Goal: Task Accomplishment & Management: Manage account settings

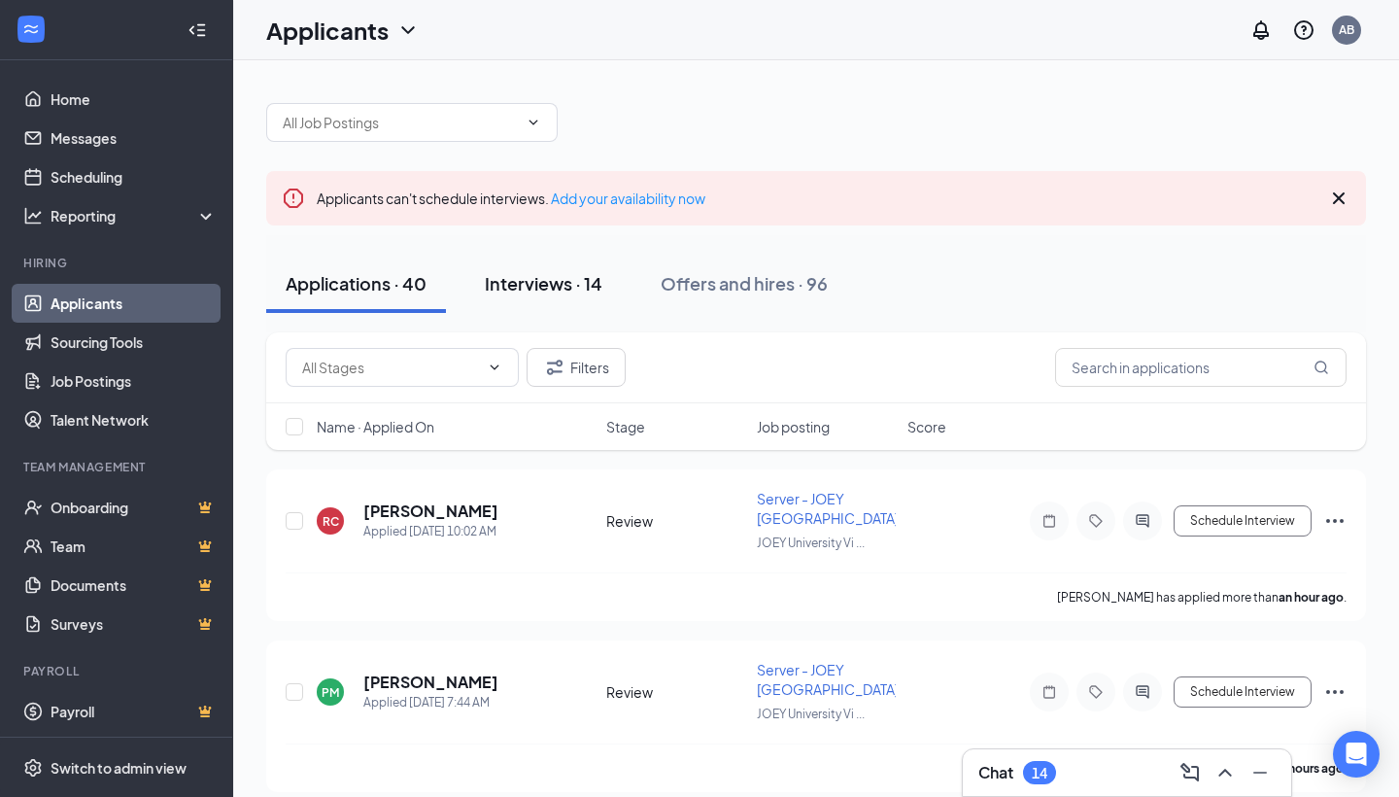
click at [536, 292] on div "Interviews · 14" at bounding box center [544, 283] width 118 height 24
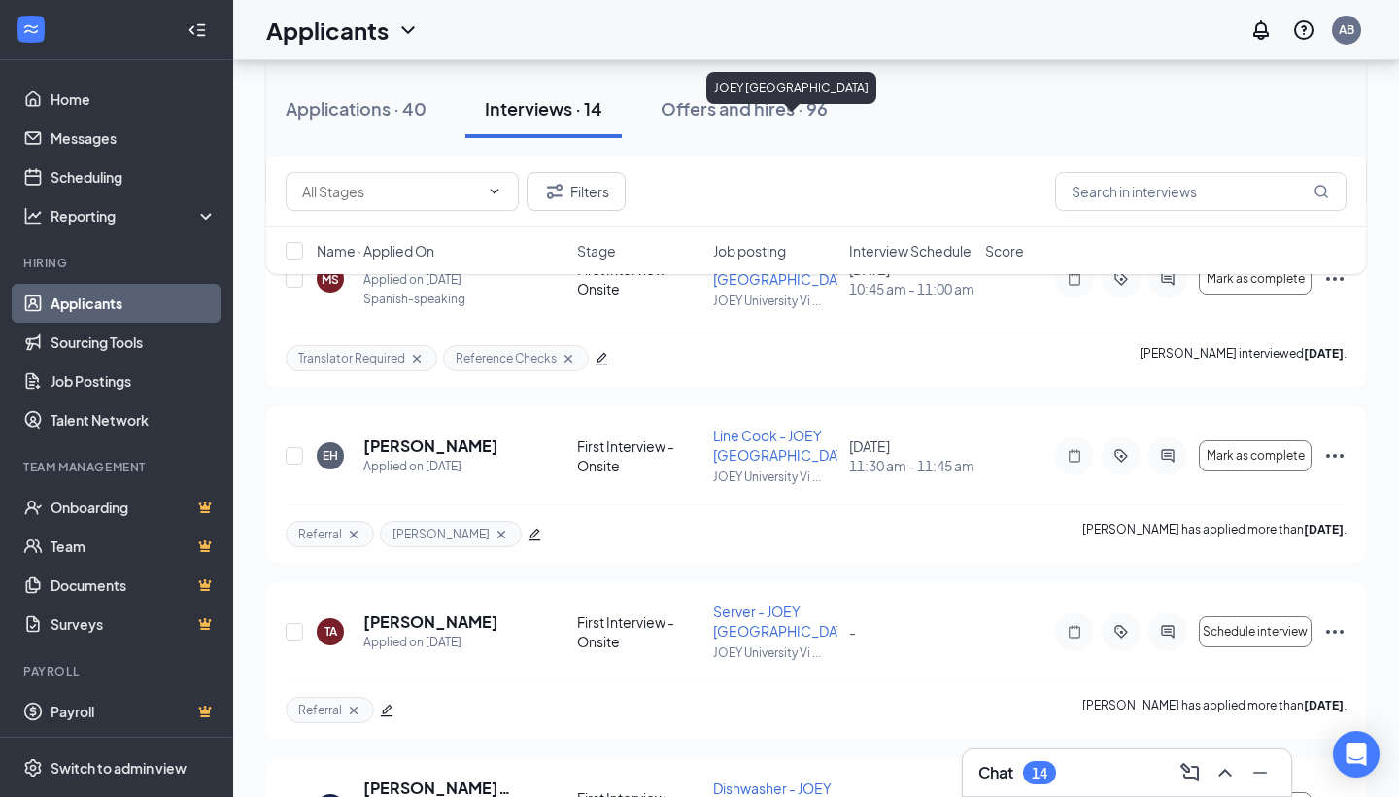
scroll to position [1315, 0]
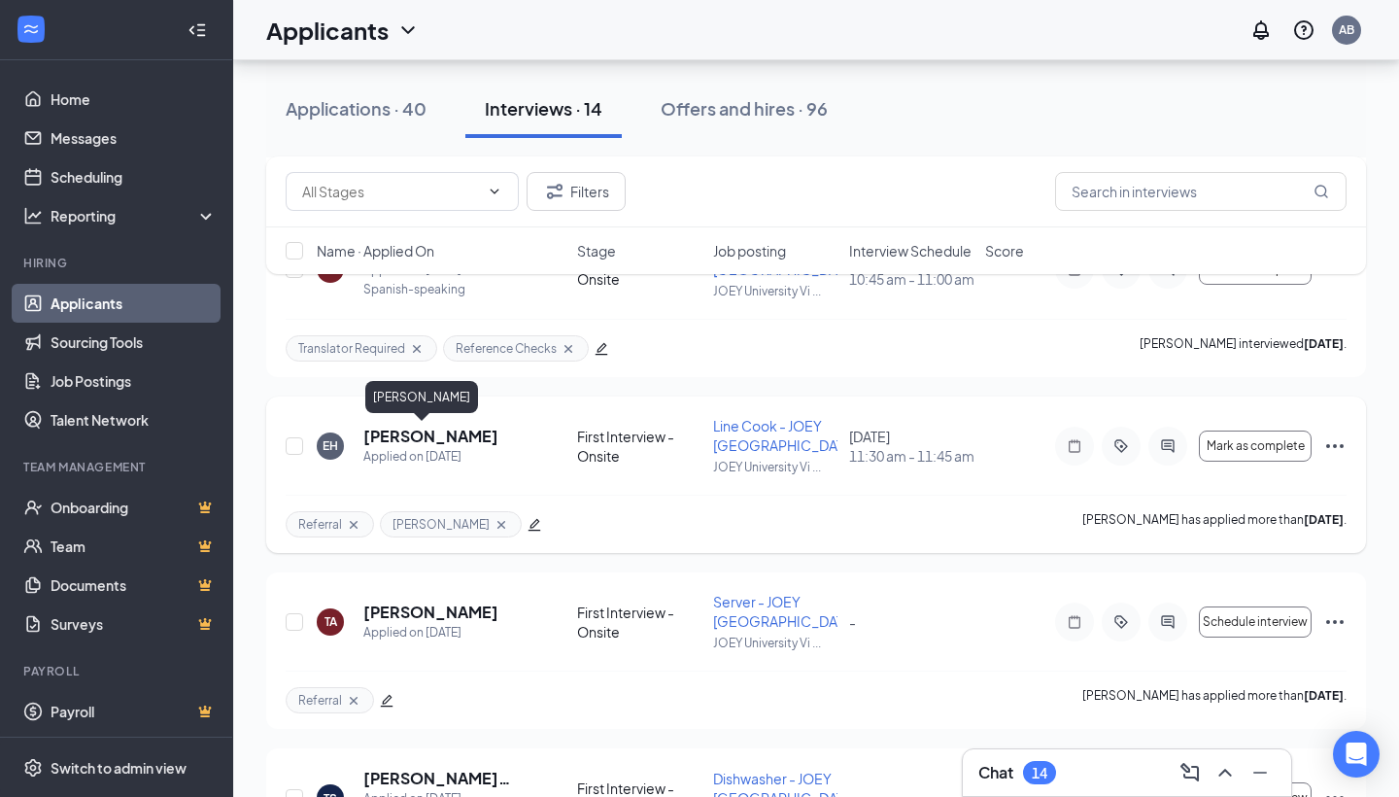
click at [394, 433] on h5 "[PERSON_NAME]" at bounding box center [430, 436] width 135 height 21
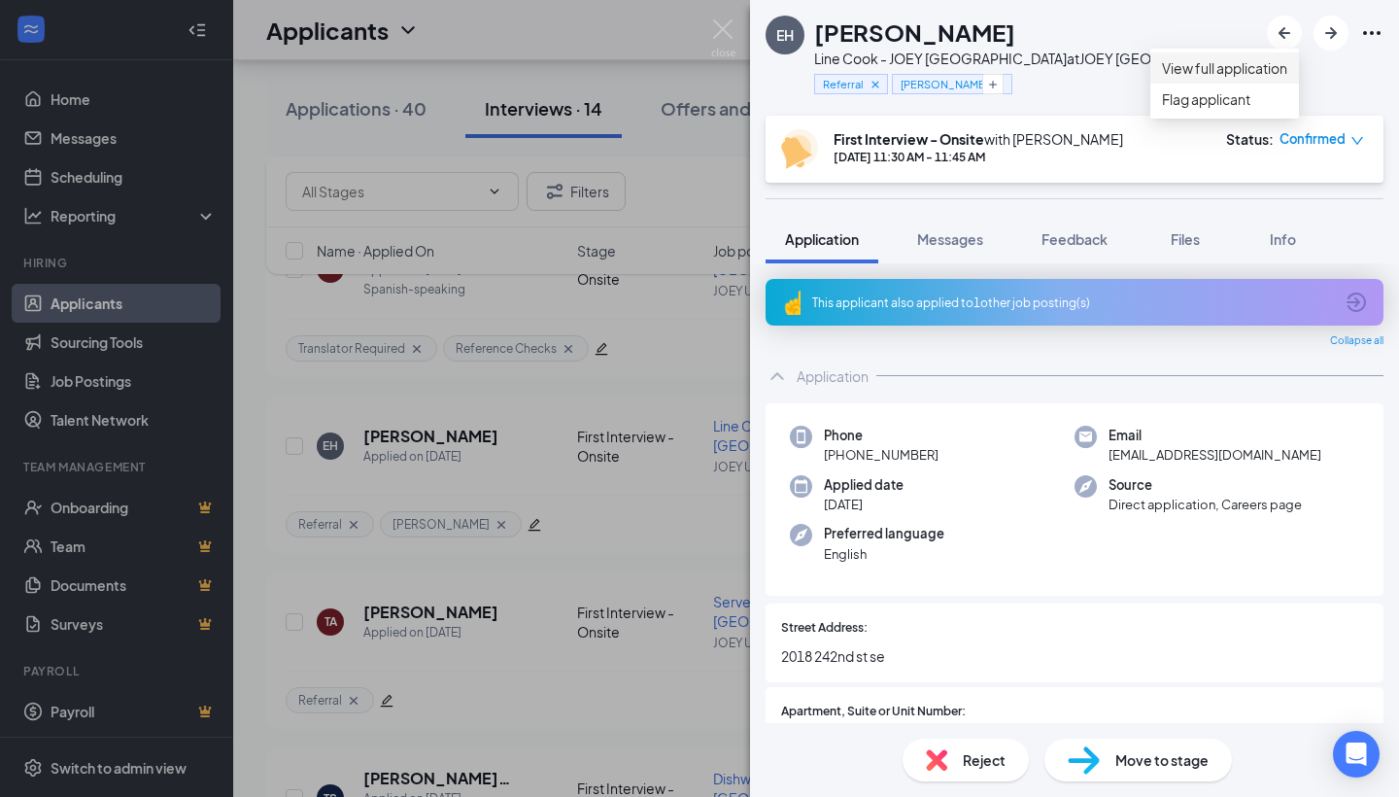
click at [1266, 76] on link "View full application" at bounding box center [1224, 67] width 125 height 21
click at [725, 36] on img at bounding box center [723, 38] width 24 height 38
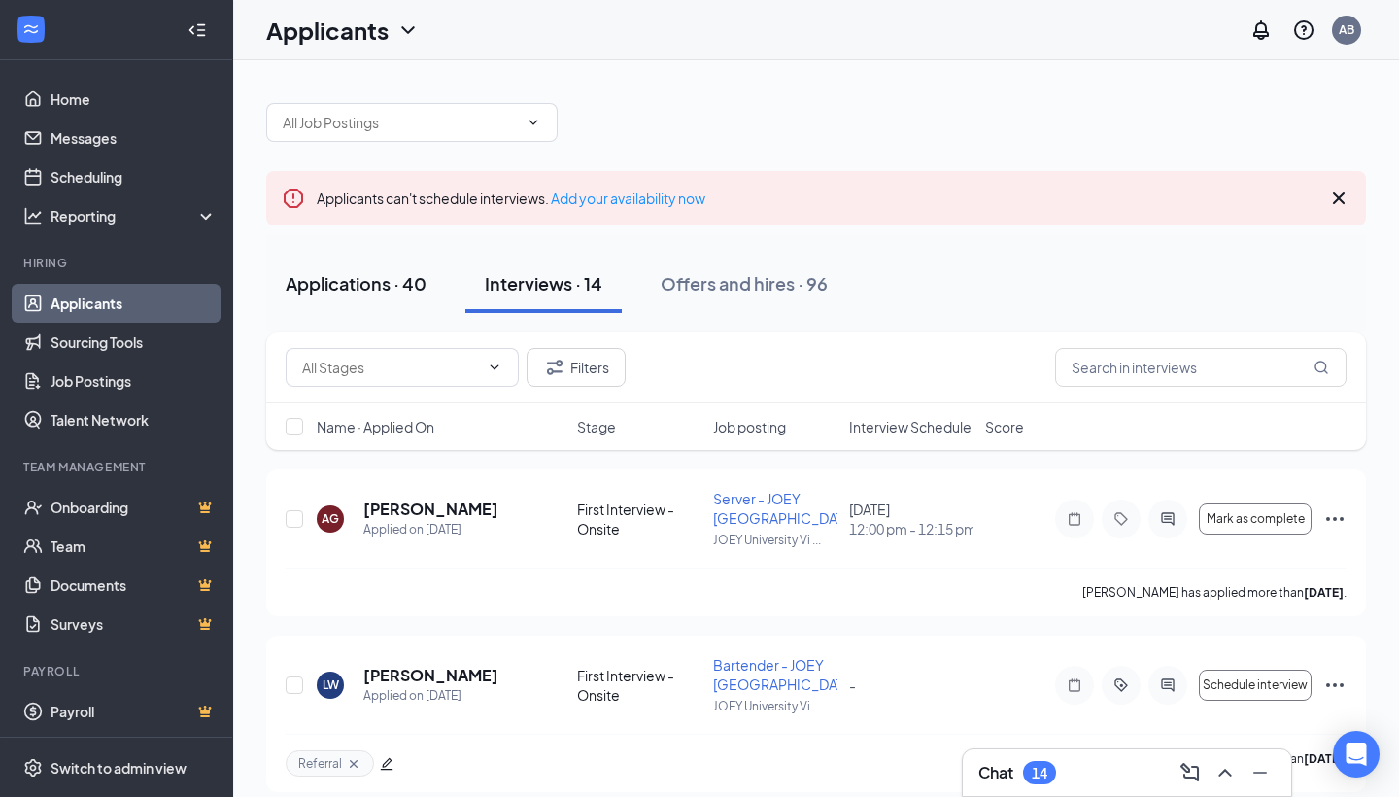
click at [393, 289] on div "Applications · 40" at bounding box center [356, 283] width 141 height 24
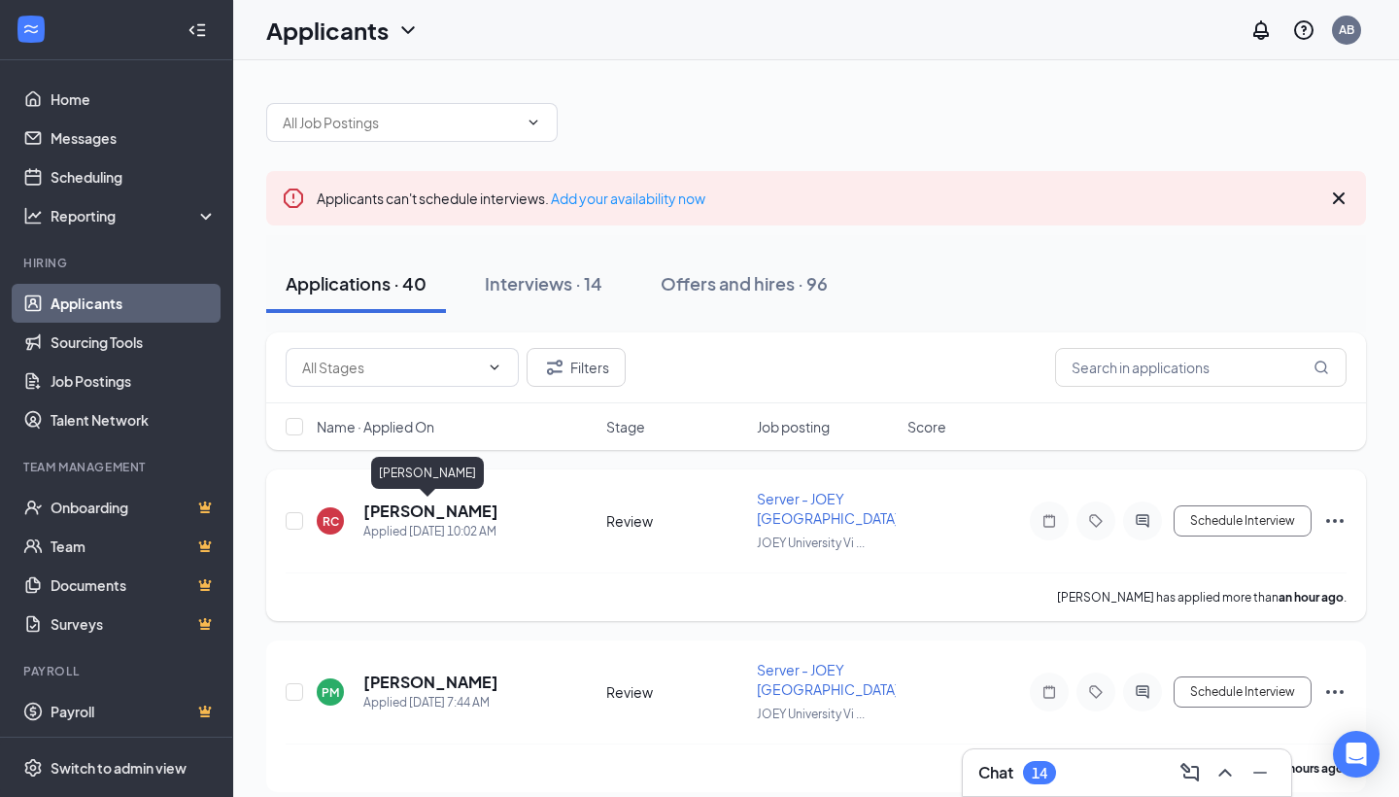
click at [460, 511] on h5 "[PERSON_NAME]" at bounding box center [430, 510] width 135 height 21
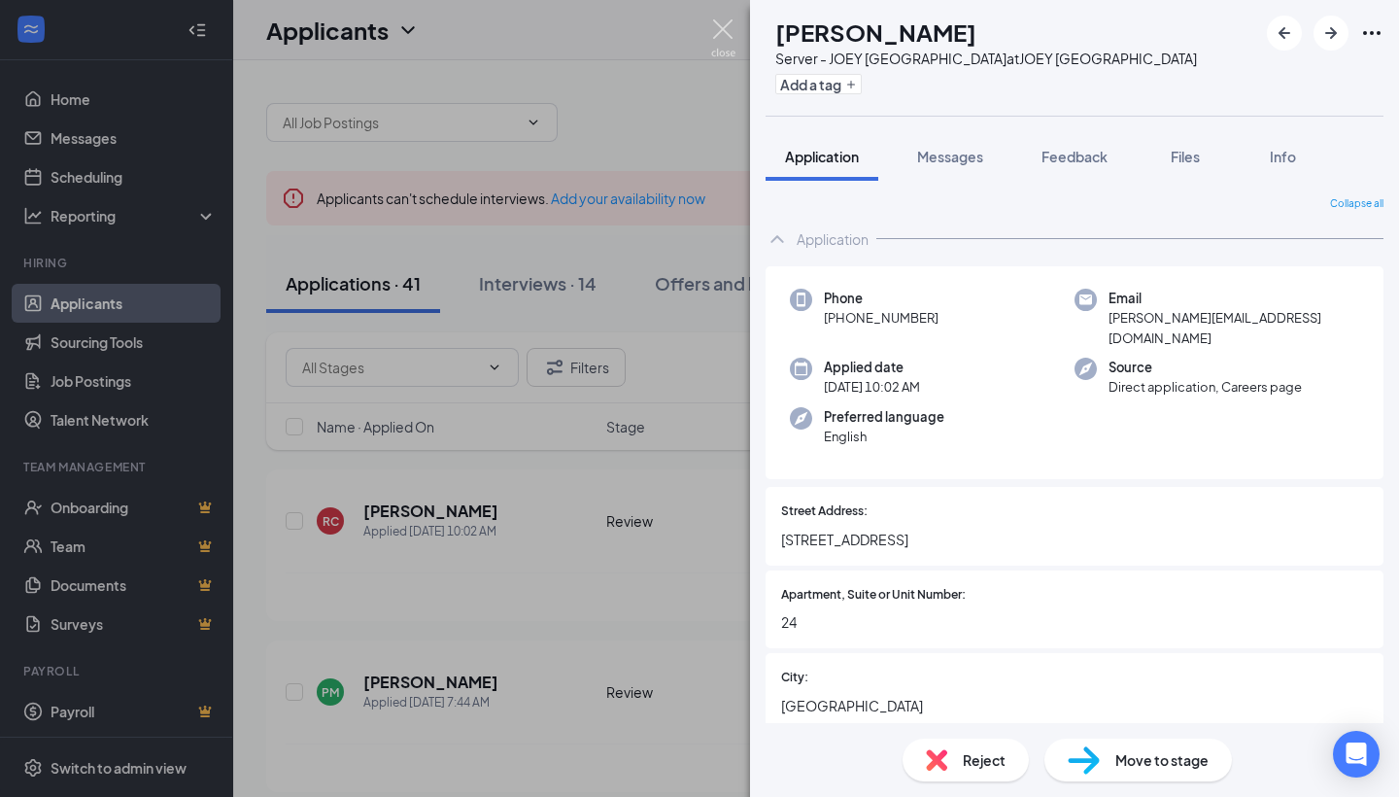
click at [724, 30] on img at bounding box center [723, 38] width 24 height 38
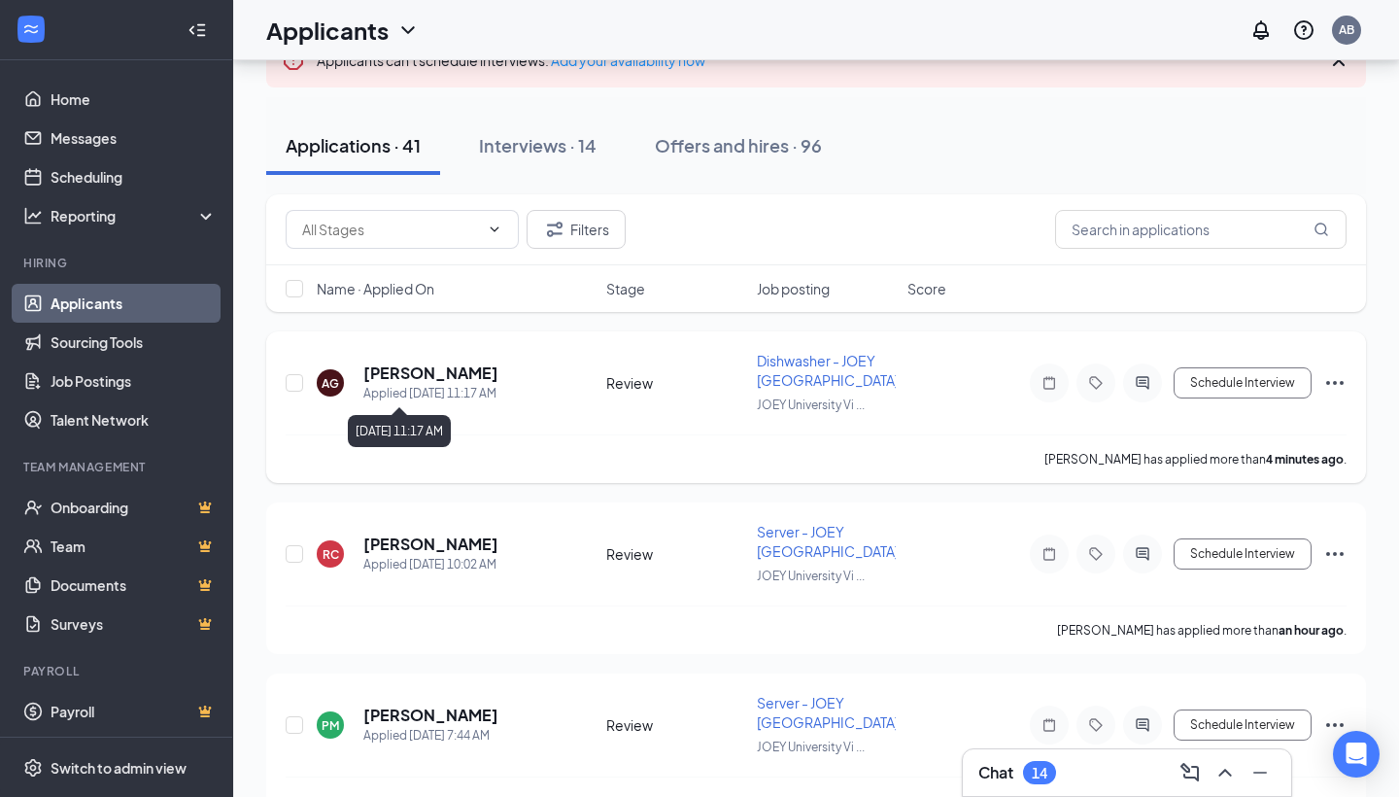
scroll to position [138, 0]
